Goal: Task Accomplishment & Management: Manage account settings

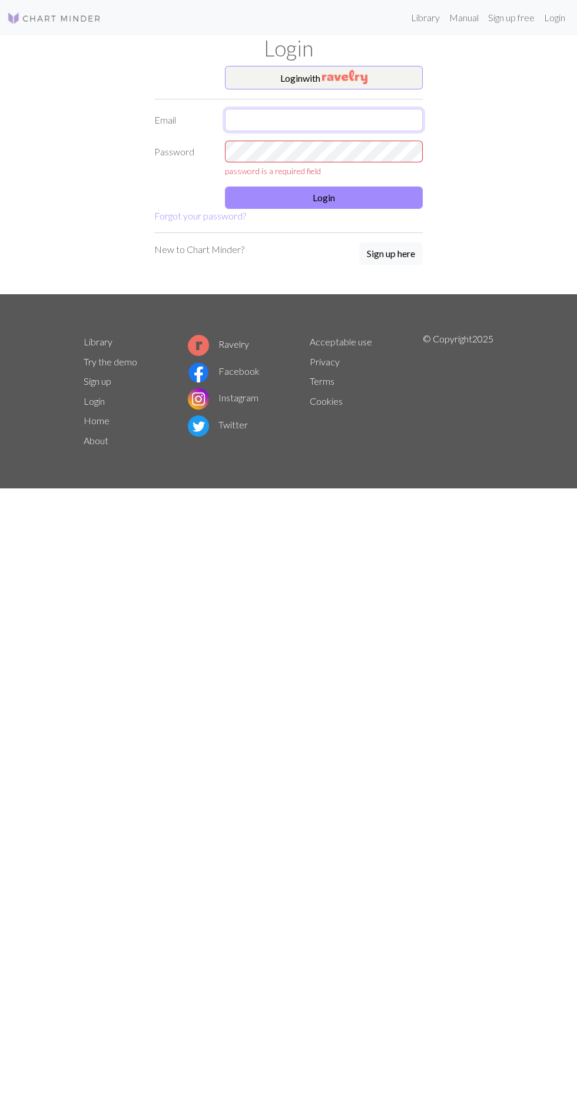
click at [354, 127] on input "text" at bounding box center [324, 120] width 198 height 22
click at [323, 42] on h1 "Login" at bounding box center [289, 48] width 424 height 26
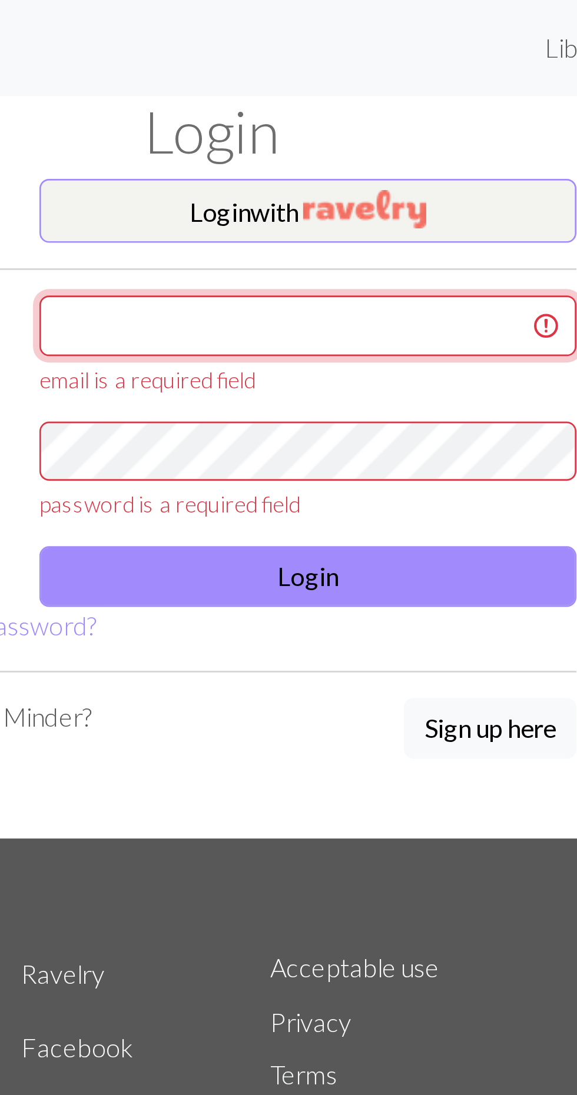
click at [317, 126] on input "text" at bounding box center [324, 120] width 198 height 22
type input "[EMAIL_ADDRESS][PERSON_NAME][DOMAIN_NAME]"
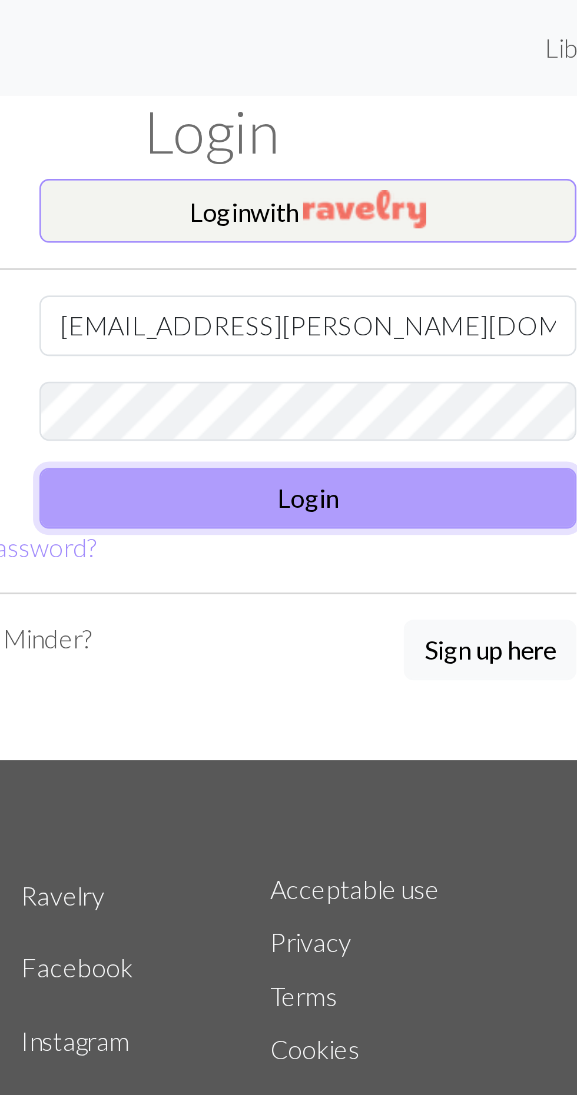
click at [386, 180] on button "Login" at bounding box center [324, 183] width 198 height 22
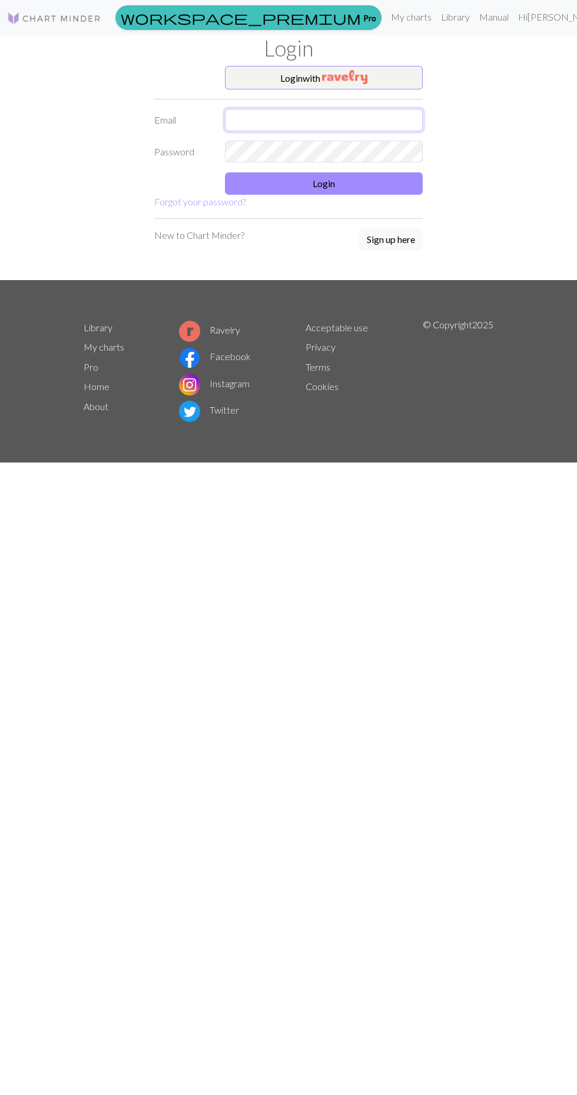
click at [319, 118] on input "text" at bounding box center [324, 120] width 198 height 22
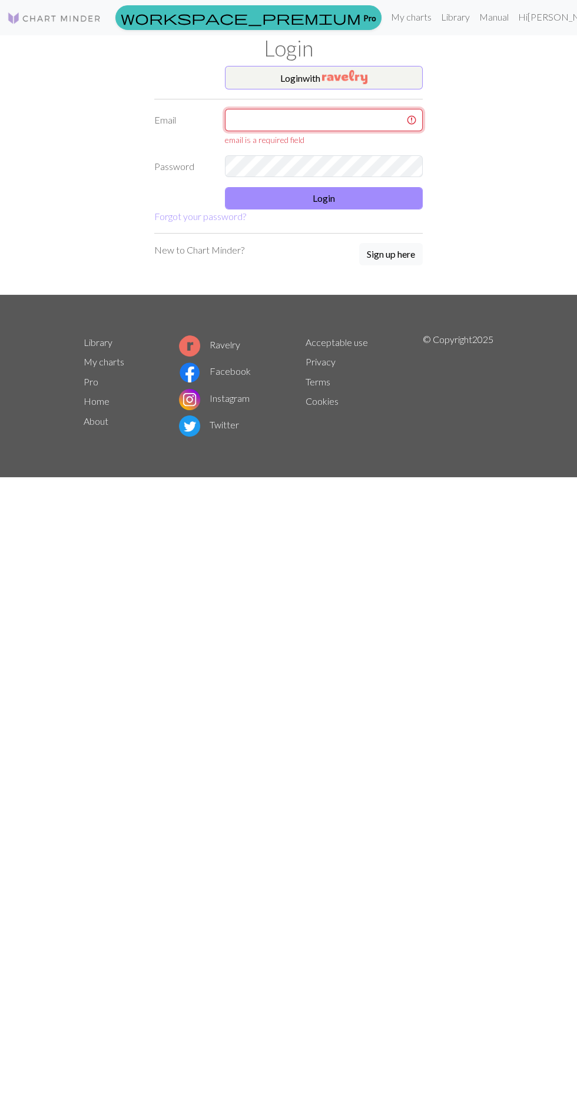
type input "[EMAIL_ADDRESS][PERSON_NAME][DOMAIN_NAME]"
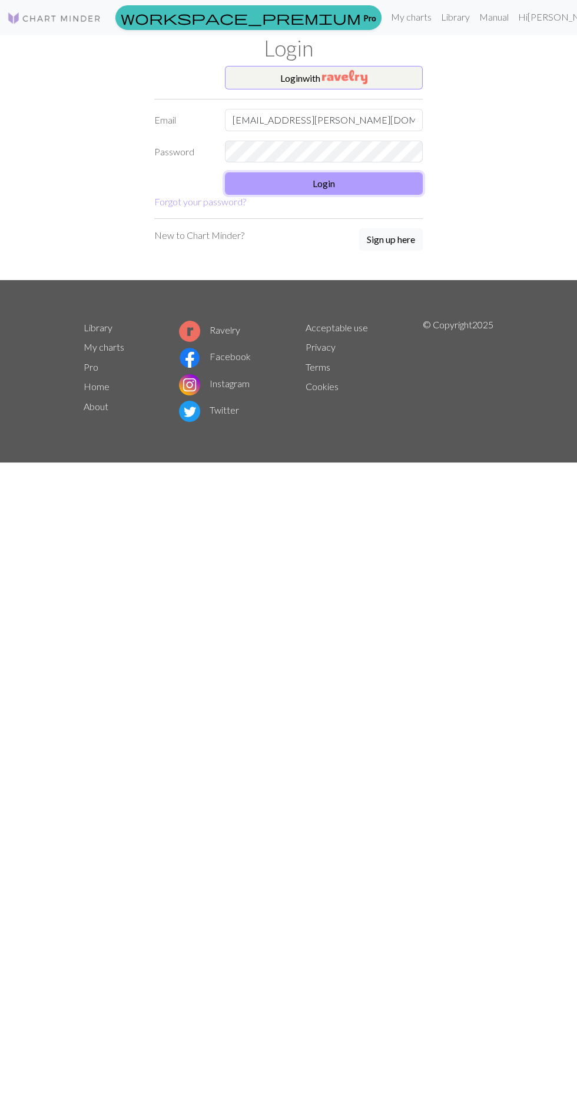
click at [331, 185] on button "Login" at bounding box center [324, 183] width 198 height 22
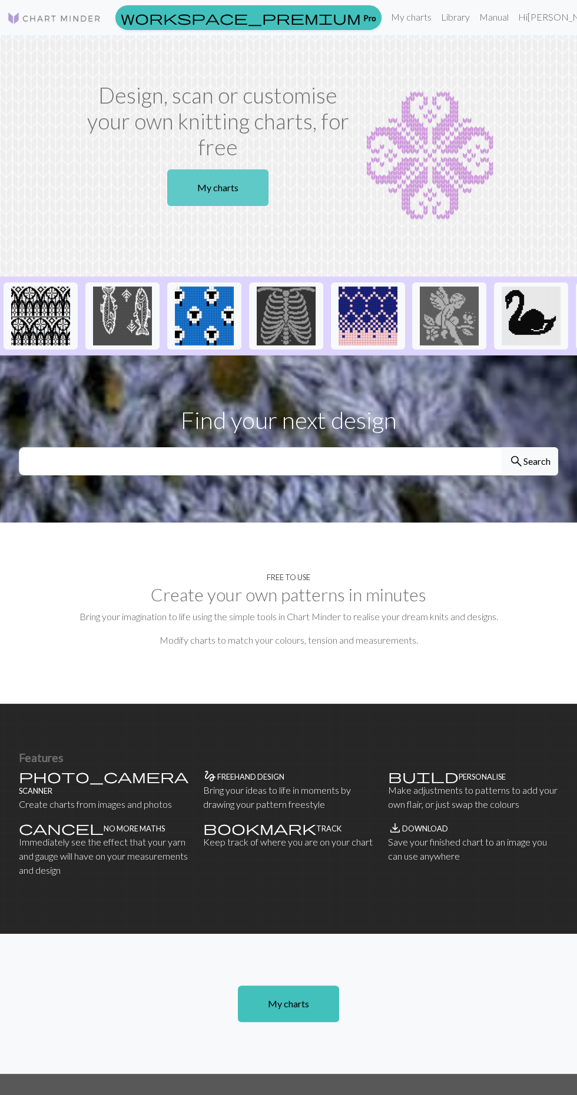
click at [221, 185] on link "My charts" at bounding box center [217, 188] width 101 height 36
click at [219, 192] on link "My charts" at bounding box center [217, 188] width 101 height 36
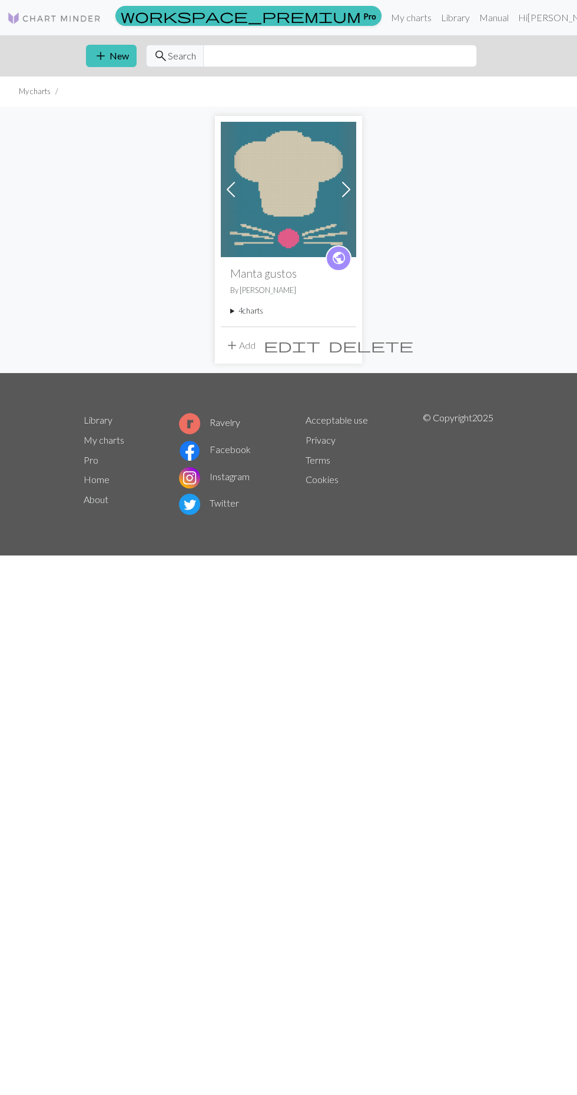
click at [240, 316] on summary "4 charts" at bounding box center [288, 311] width 117 height 11
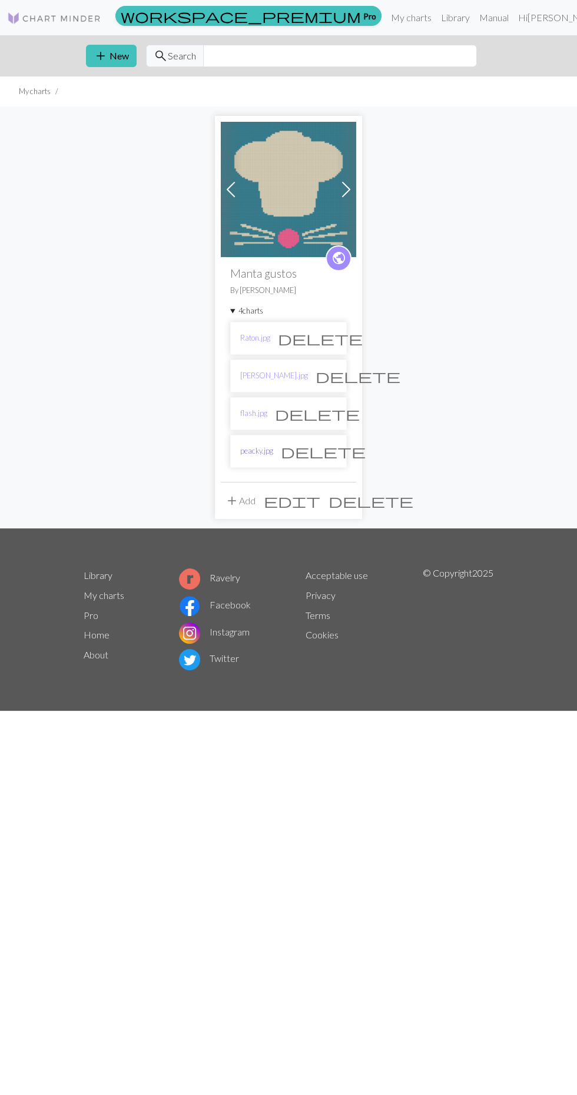
click at [254, 449] on link "peacky.jpg" at bounding box center [256, 451] width 33 height 11
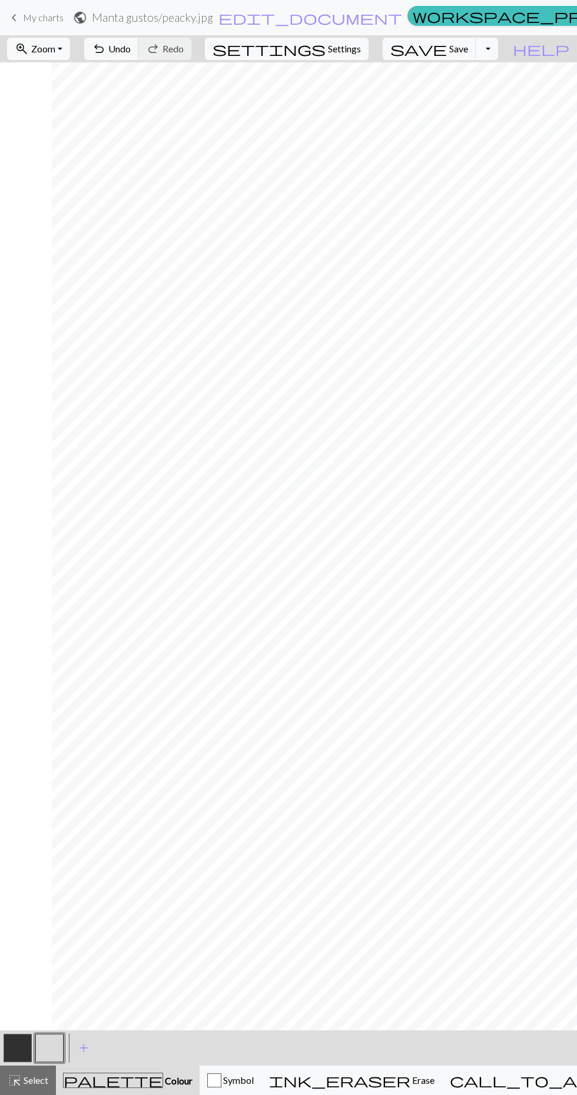
scroll to position [0, 52]
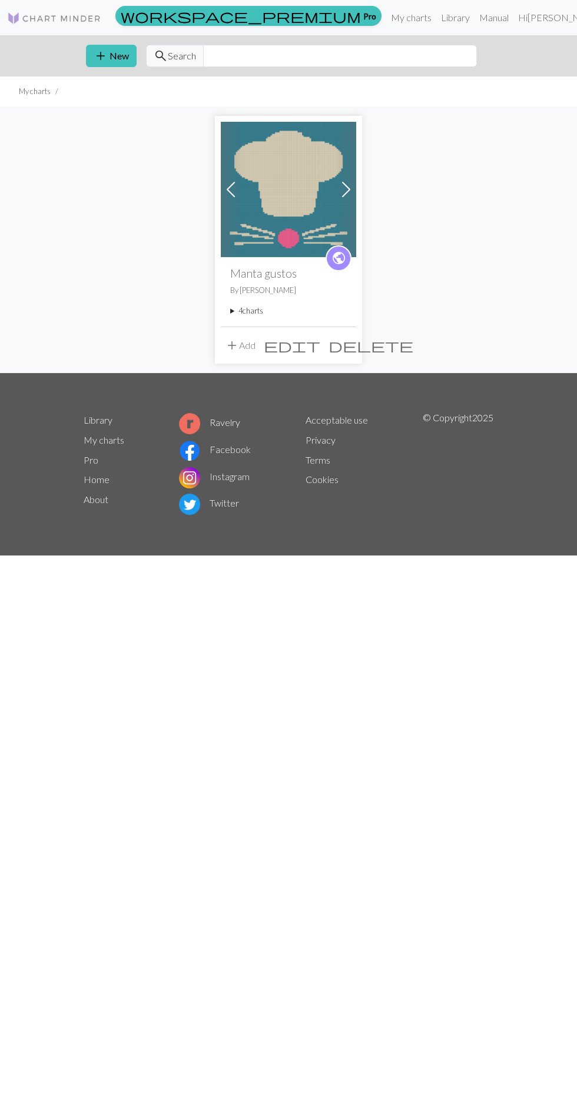
click at [250, 314] on summary "4 charts" at bounding box center [288, 311] width 117 height 11
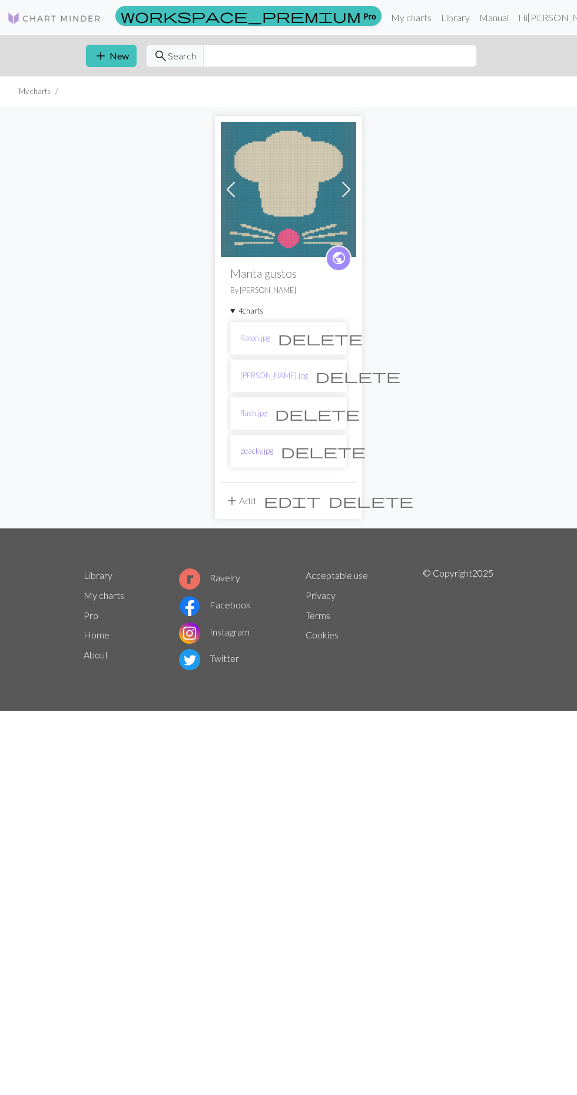
click at [271, 449] on link "peacky.jpg" at bounding box center [256, 451] width 33 height 11
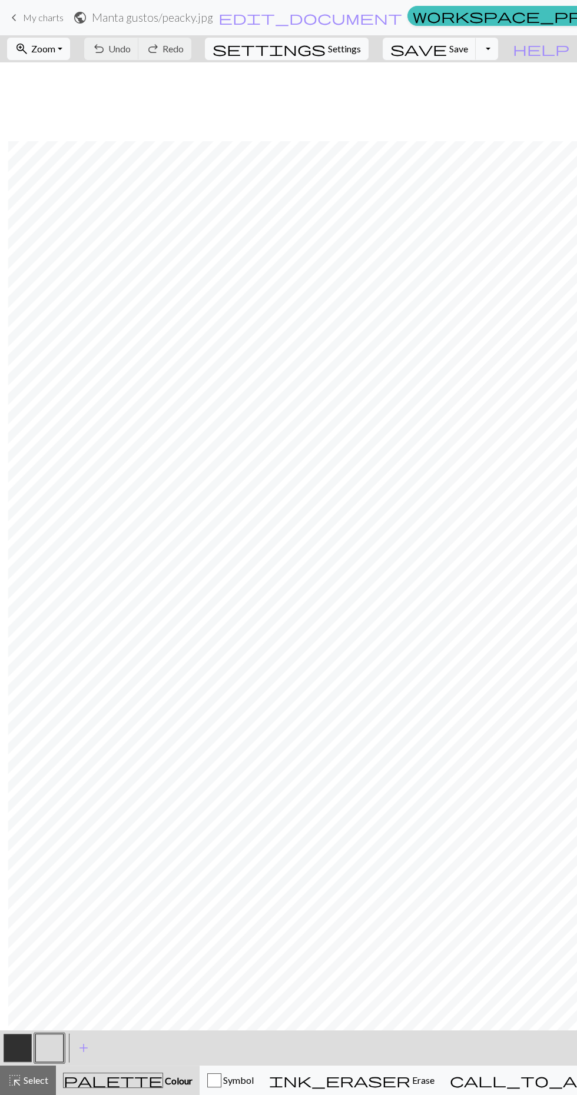
scroll to position [0, 65]
